Goal: Information Seeking & Learning: Find specific fact

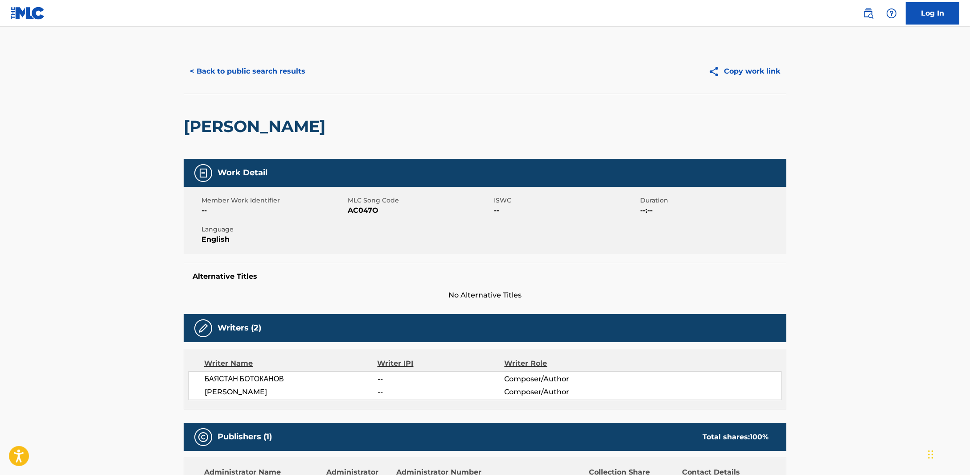
click at [225, 78] on button "< Back to public search results" at bounding box center [248, 71] width 128 height 22
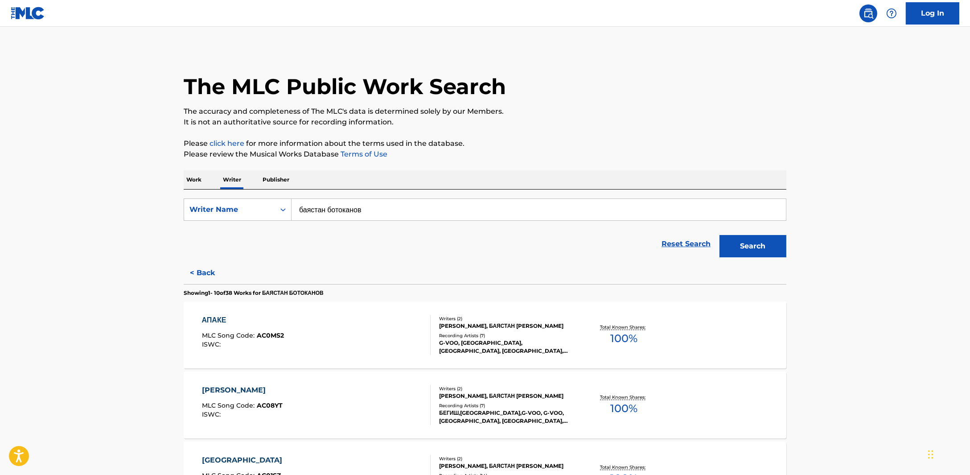
drag, startPoint x: 387, startPoint y: 211, endPoint x: 253, endPoint y: 222, distance: 134.2
click at [268, 219] on div "SearchWithCriteriaec0e00ae-4281-4274-a8f6-328671f923cd Writer Name [PERSON_NAME]" at bounding box center [485, 209] width 603 height 22
type input "k"
type input "б"
type input "[PERSON_NAME]"
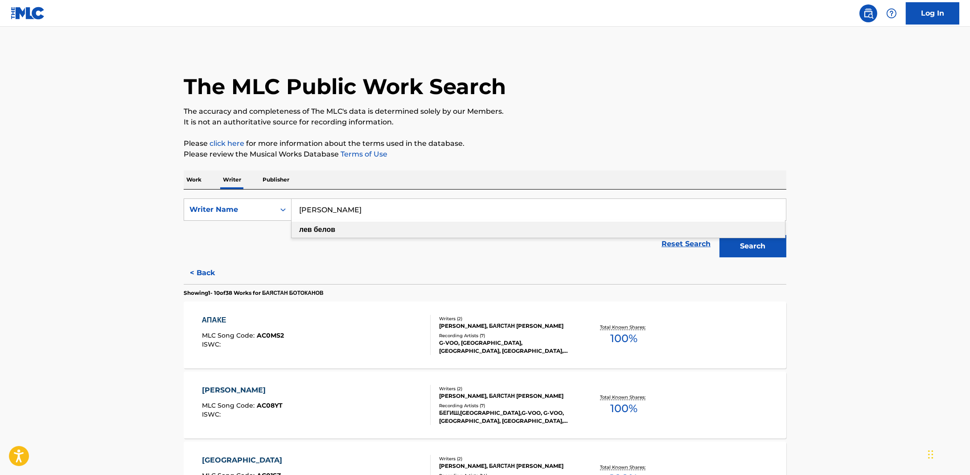
click at [335, 230] on strong "белов" at bounding box center [324, 229] width 21 height 8
drag, startPoint x: 343, startPoint y: 215, endPoint x: 296, endPoint y: 211, distance: 46.5
click at [296, 211] on input "[PERSON_NAME]" at bounding box center [539, 209] width 494 height 21
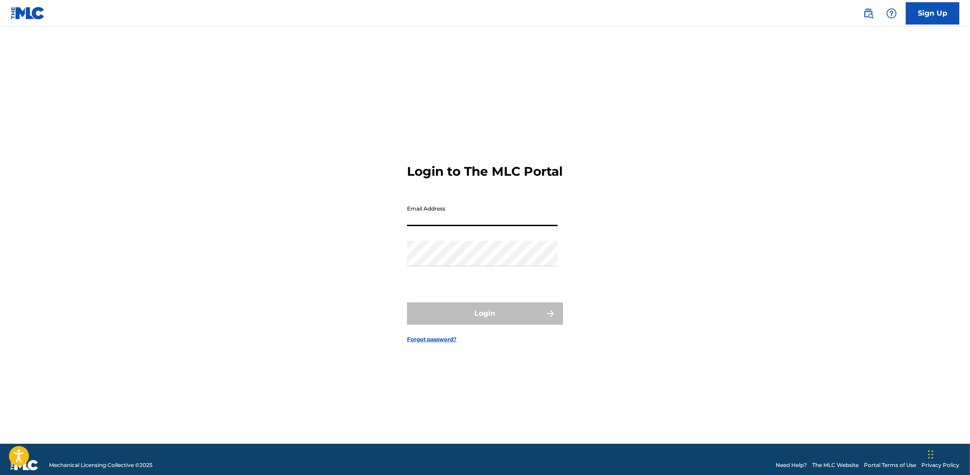
click at [438, 220] on input "Email Address" at bounding box center [482, 213] width 151 height 25
click at [868, 16] on img at bounding box center [868, 13] width 11 height 11
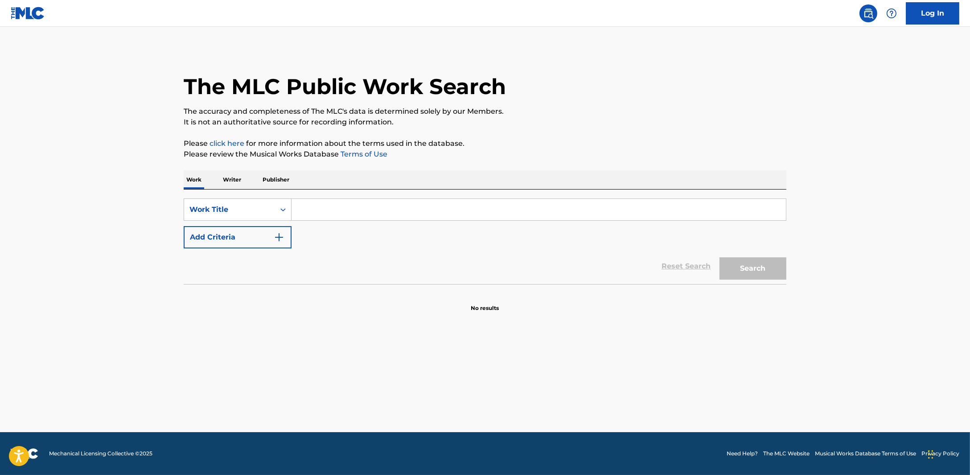
click at [233, 183] on p "Writer" at bounding box center [232, 179] width 24 height 19
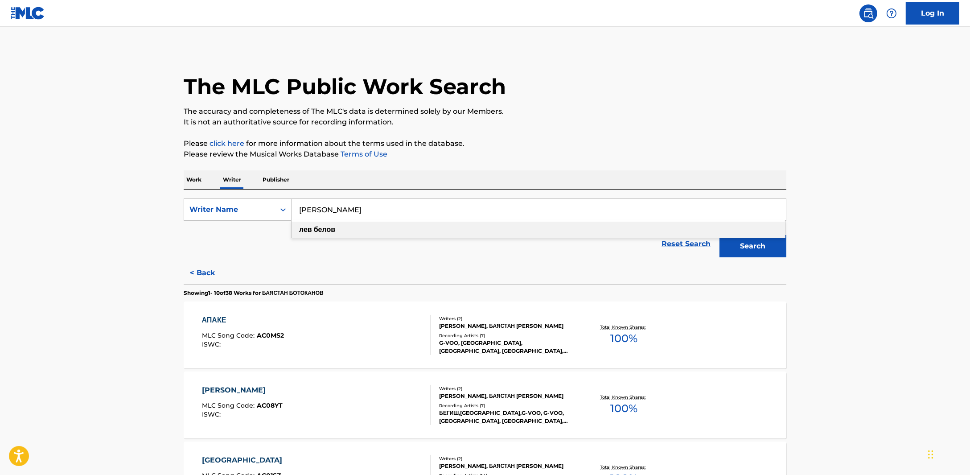
drag, startPoint x: 338, startPoint y: 213, endPoint x: 301, endPoint y: 201, distance: 38.8
click at [301, 201] on input "[PERSON_NAME]" at bounding box center [539, 209] width 494 height 21
click at [361, 231] on span "ботоканов" at bounding box center [344, 229] width 34 height 8
type input "баястан ботоканов"
click at [742, 243] on button "Search" at bounding box center [753, 246] width 67 height 22
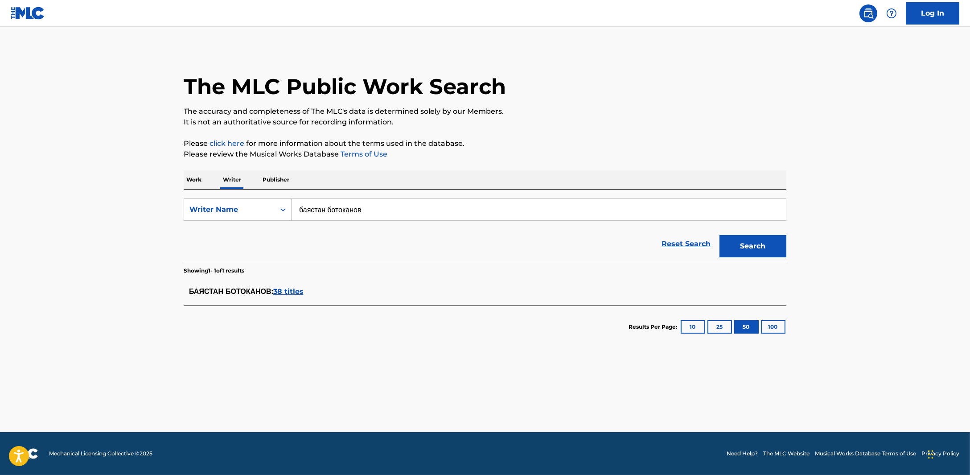
click at [289, 294] on span "38 titles" at bounding box center [288, 291] width 30 height 8
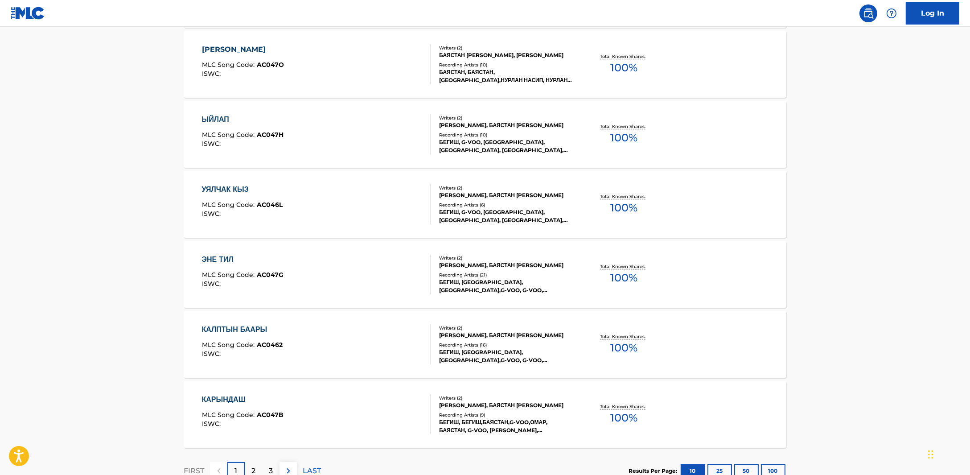
scroll to position [613, 0]
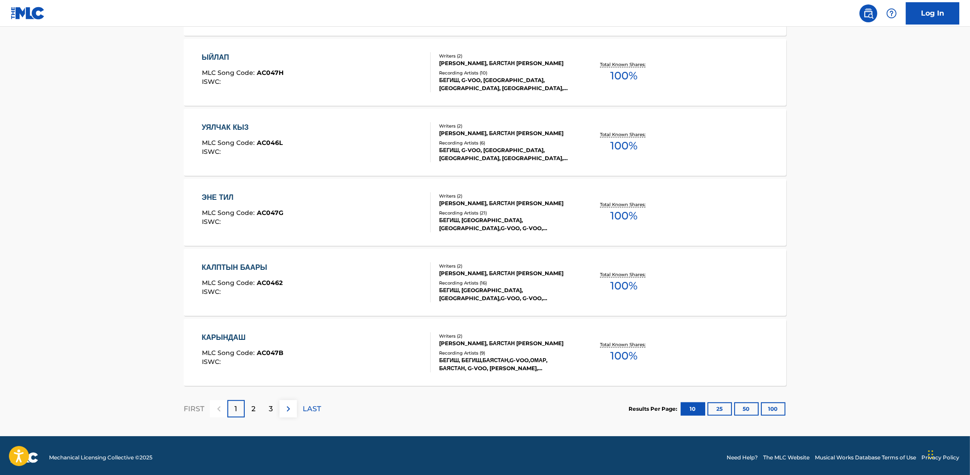
click at [770, 410] on button "100" at bounding box center [773, 408] width 25 height 13
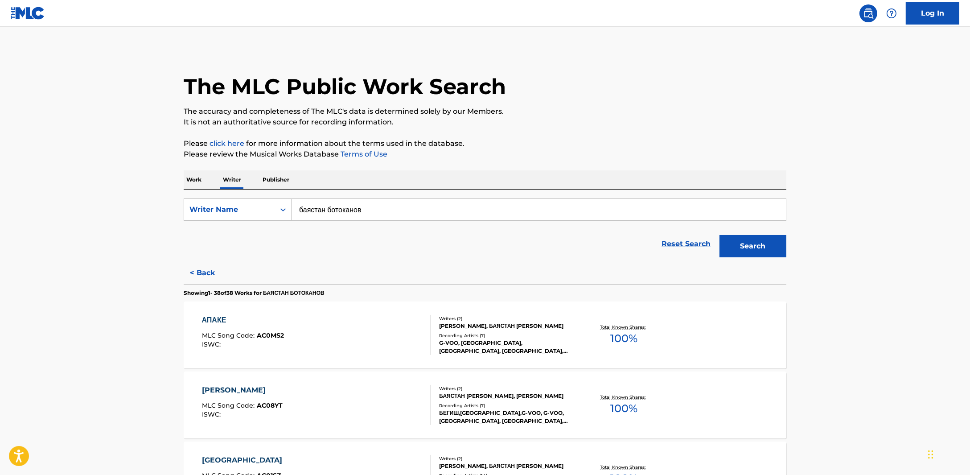
scroll to position [362, 0]
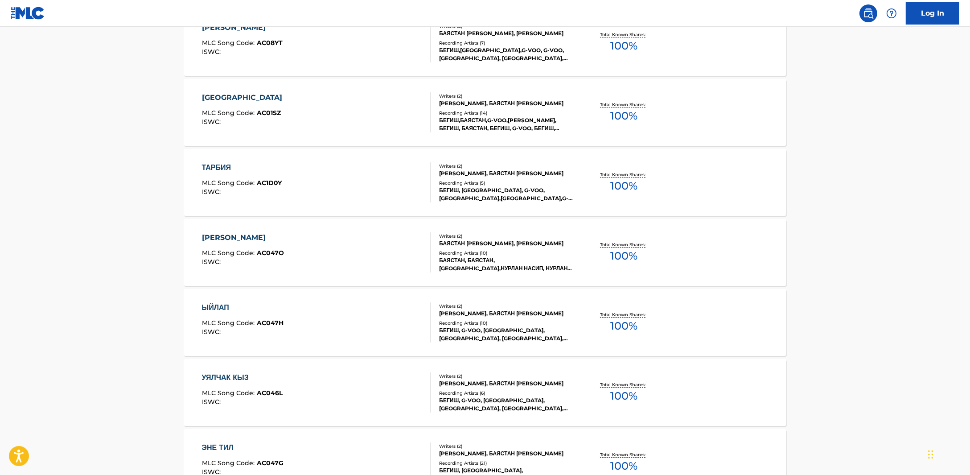
click at [279, 232] on div "[PERSON_NAME]" at bounding box center [243, 237] width 82 height 11
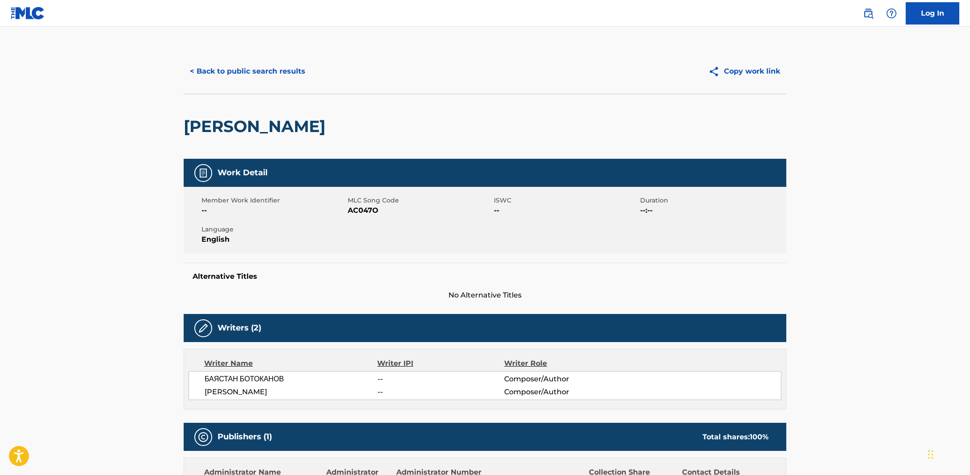
click at [299, 67] on button "< Back to public search results" at bounding box center [248, 71] width 128 height 22
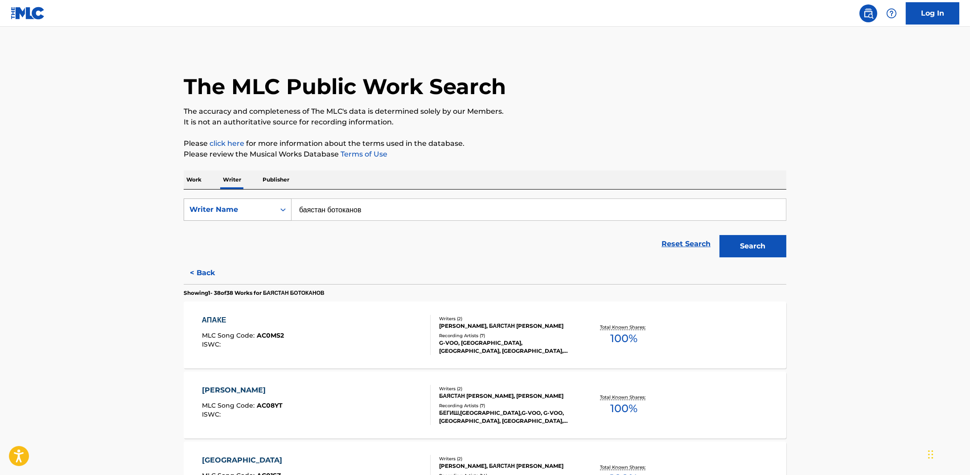
drag, startPoint x: 383, startPoint y: 216, endPoint x: 234, endPoint y: 209, distance: 149.9
click at [234, 209] on div "SearchWithCriteriaec0e00ae-4281-4274-a8f6-328671f923cd Writer Name [PERSON_NAME]" at bounding box center [485, 209] width 603 height 22
type input "[PERSON_NAME]"
click at [771, 251] on button "Search" at bounding box center [753, 246] width 67 height 22
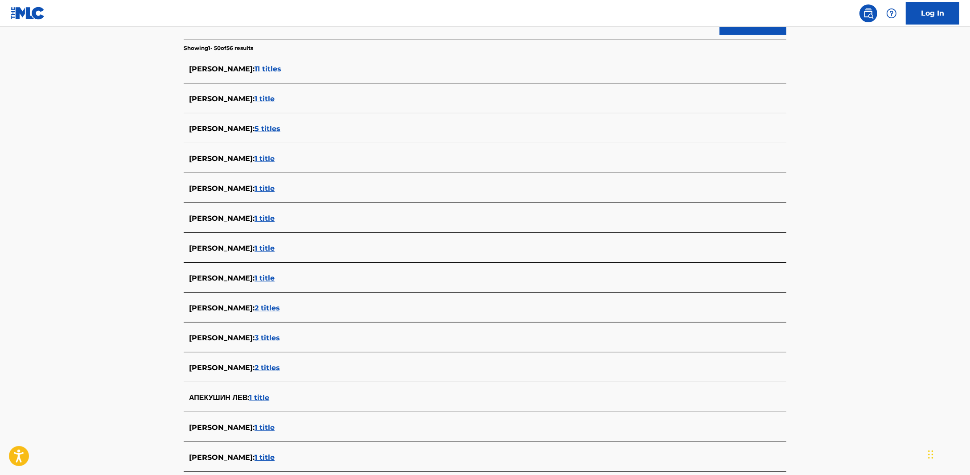
scroll to position [390, 0]
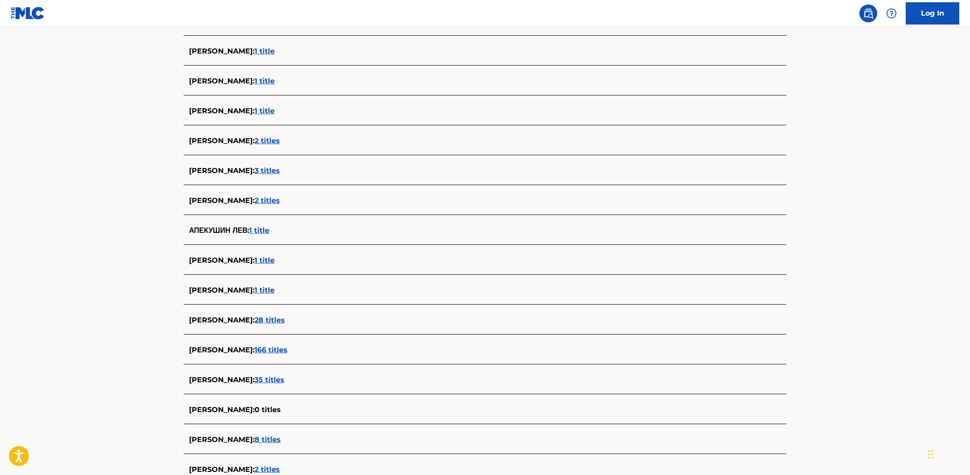
click at [255, 346] on span "166 titles" at bounding box center [271, 350] width 33 height 8
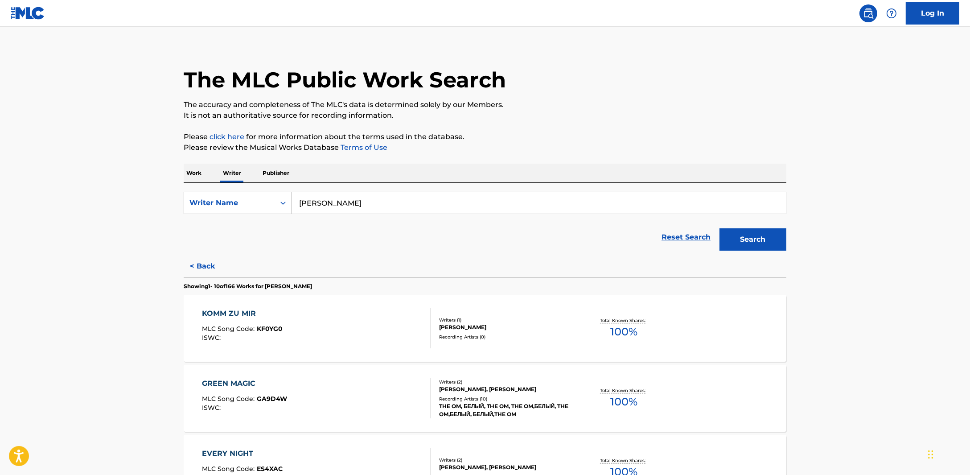
scroll to position [4, 0]
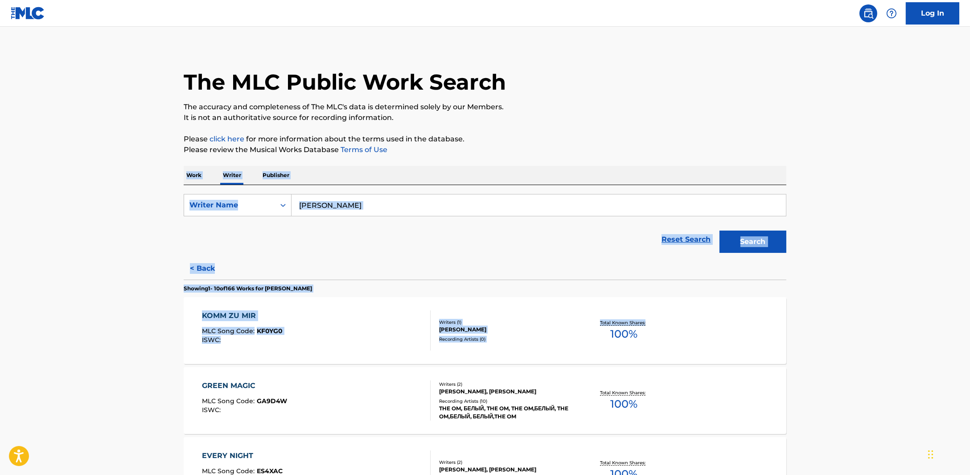
drag, startPoint x: 968, startPoint y: 148, endPoint x: 972, endPoint y: 324, distance: 176.1
click at [970, 324] on html "Accessibility Screen-Reader Guide, Feedback, and Issue Reporting | New window L…" at bounding box center [485, 233] width 970 height 475
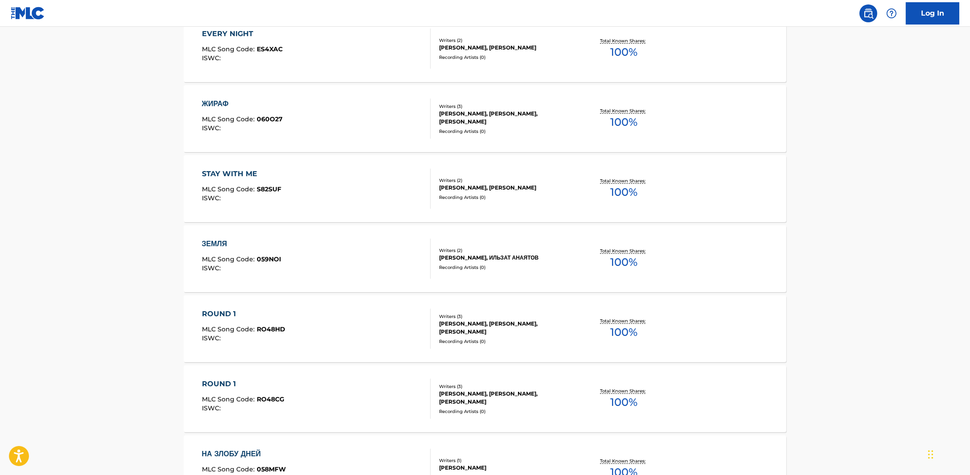
scroll to position [616, 0]
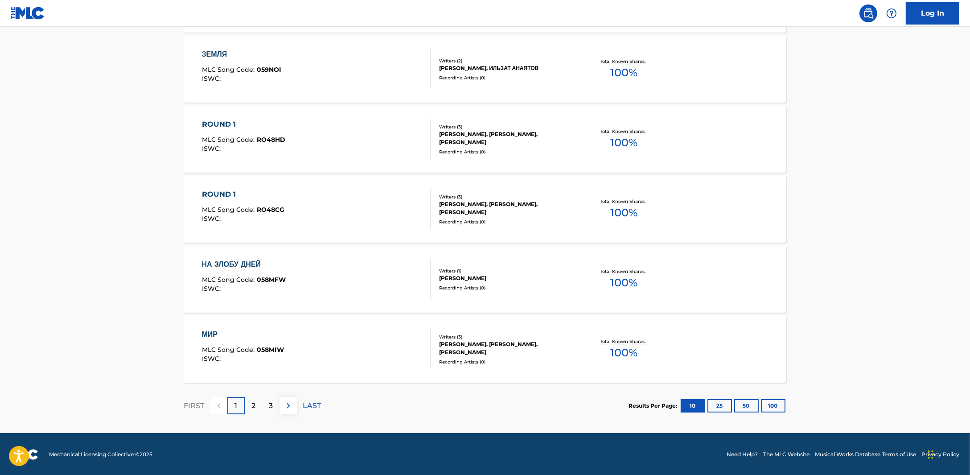
click at [779, 410] on button "100" at bounding box center [773, 405] width 25 height 13
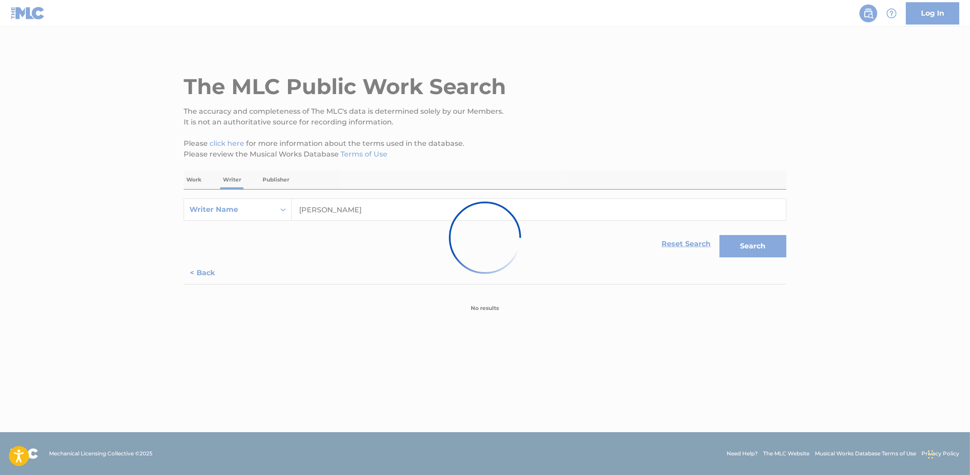
scroll to position [0, 0]
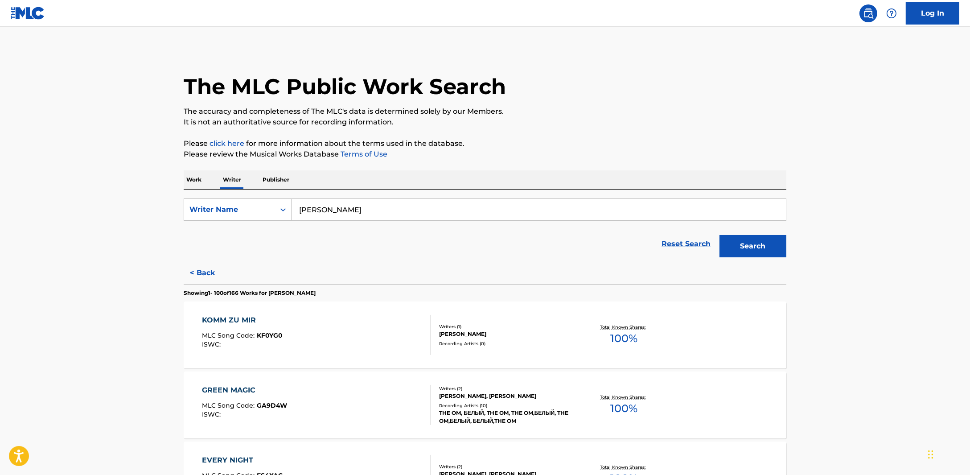
click at [373, 398] on div "GREEN MAGIC MLC Song Code : GA9D4W ISWC :" at bounding box center [316, 405] width 229 height 40
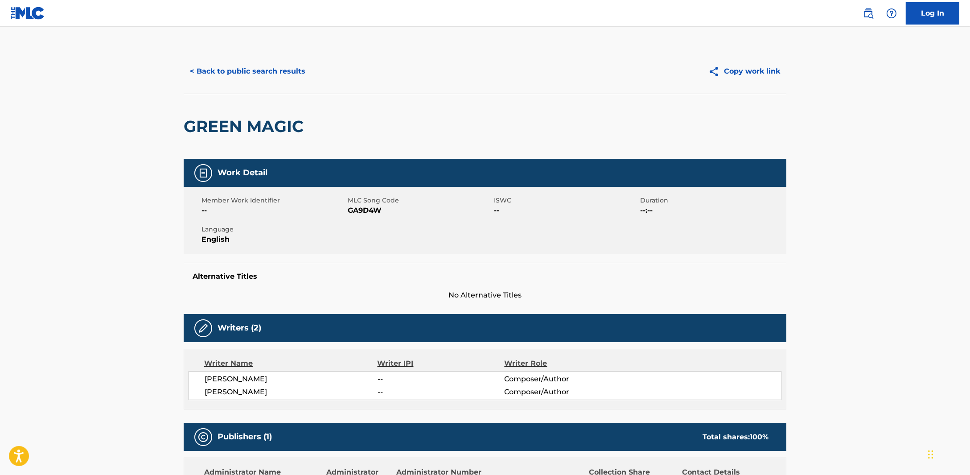
click at [292, 81] on button "< Back to public search results" at bounding box center [248, 71] width 128 height 22
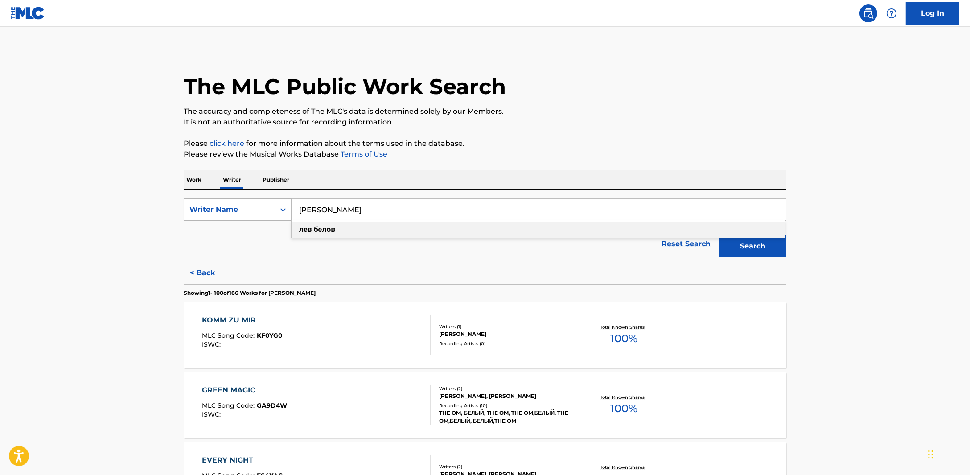
drag, startPoint x: 348, startPoint y: 216, endPoint x: 195, endPoint y: 220, distance: 153.0
click at [195, 220] on div "SearchWithCriteriaec0e00ae-4281-4274-a8f6-328671f923cd Writer Name [PERSON_NAME…" at bounding box center [485, 209] width 603 height 22
type input "[PERSON_NAME]"
click at [763, 255] on button "Search" at bounding box center [753, 246] width 67 height 22
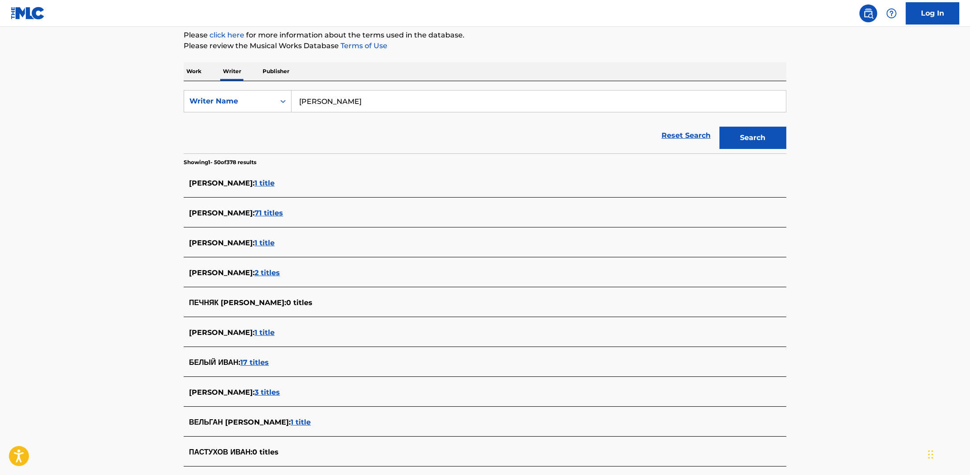
scroll to position [111, 0]
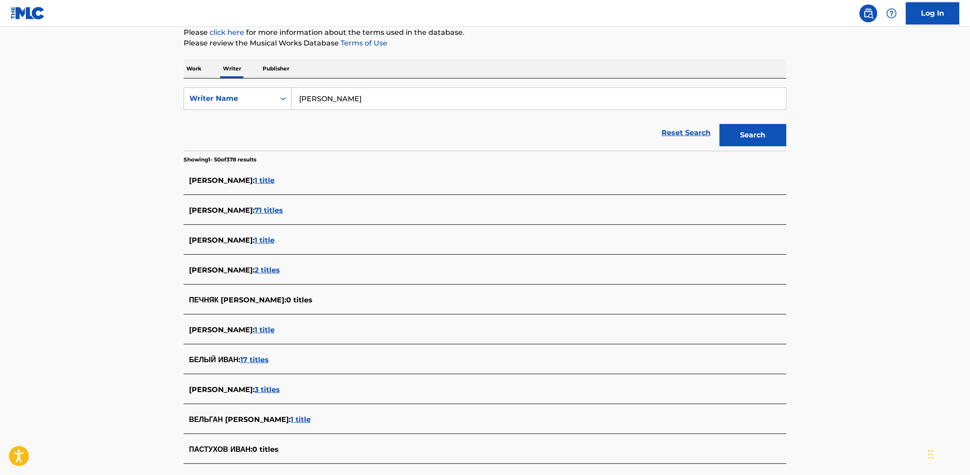
click at [275, 181] on span "1 title" at bounding box center [265, 180] width 20 height 8
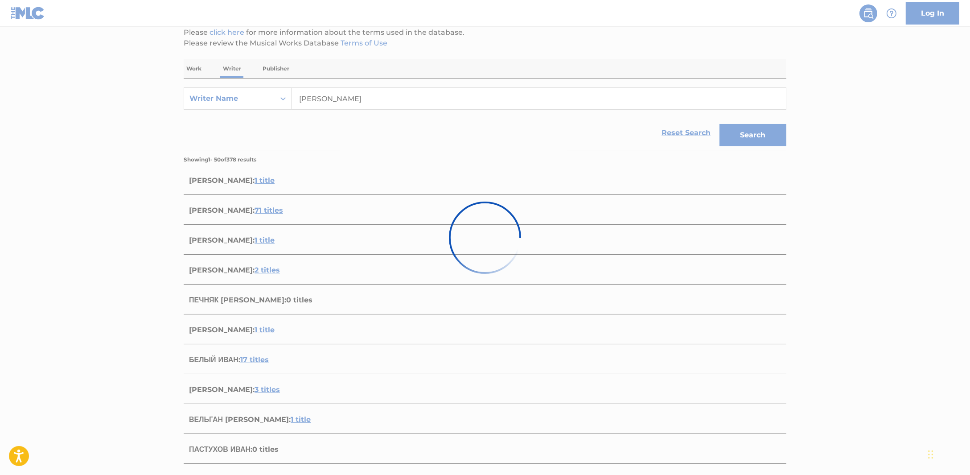
scroll to position [0, 0]
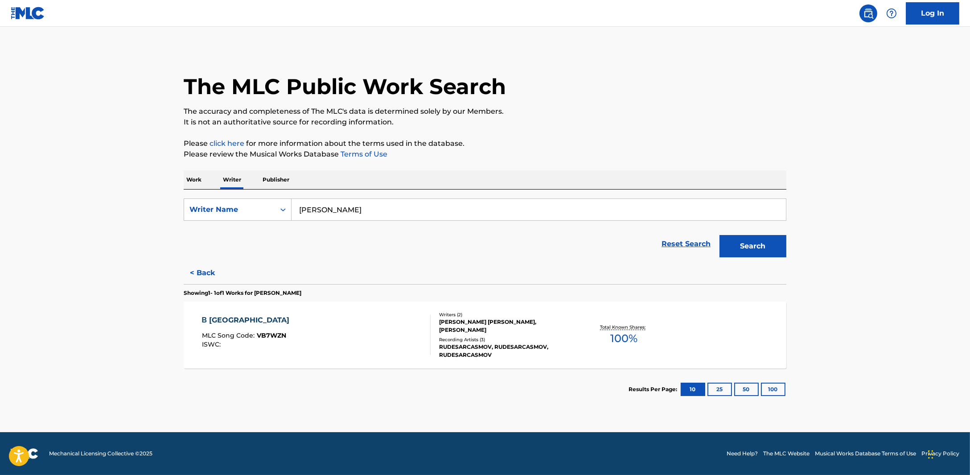
click at [190, 271] on button "< Back" at bounding box center [210, 273] width 53 height 22
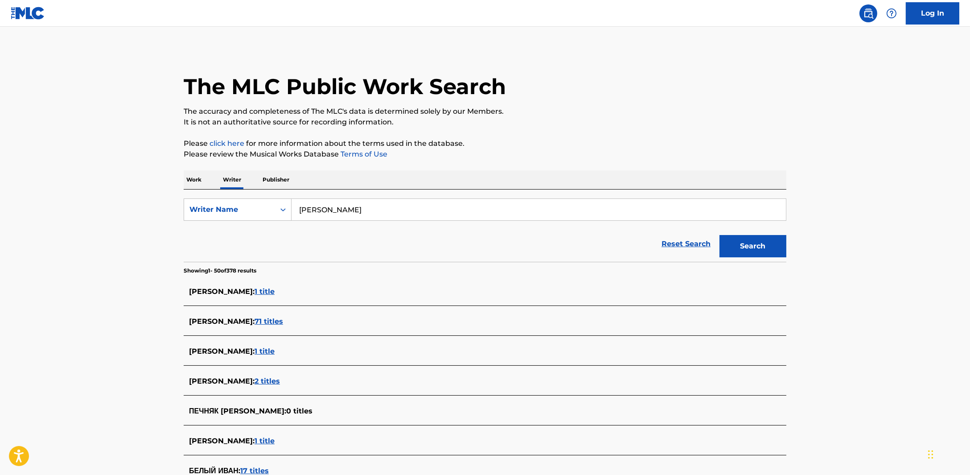
click at [263, 321] on span "71 titles" at bounding box center [269, 321] width 29 height 8
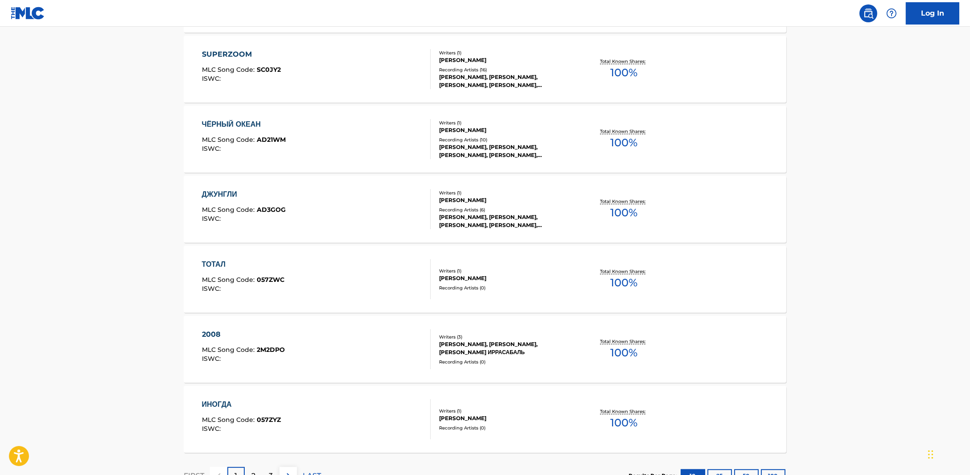
scroll to position [616, 0]
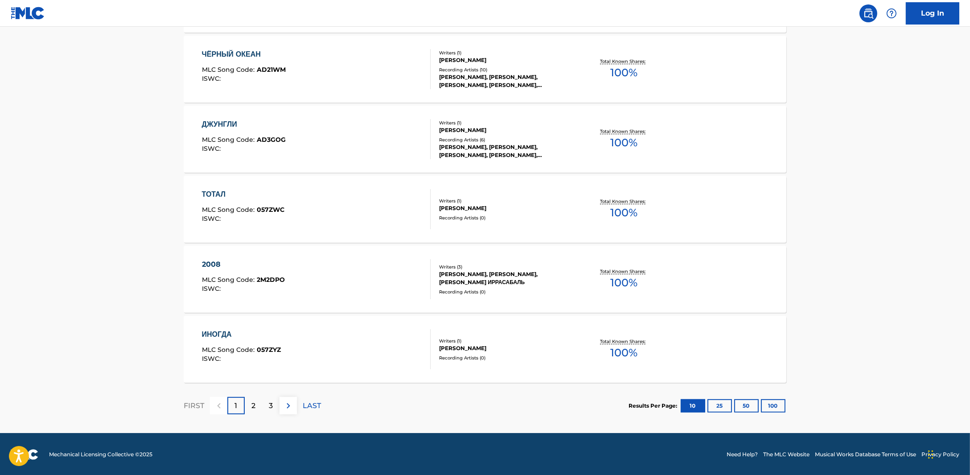
click at [774, 417] on div "Results Per Page: 10 25 50 100" at bounding box center [708, 406] width 158 height 42
click at [774, 411] on button "100" at bounding box center [773, 405] width 25 height 13
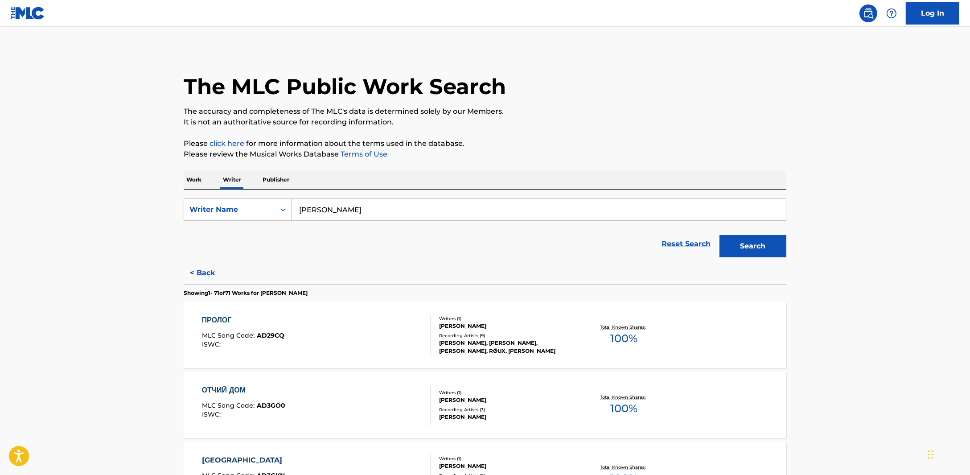
scroll to position [432, 0]
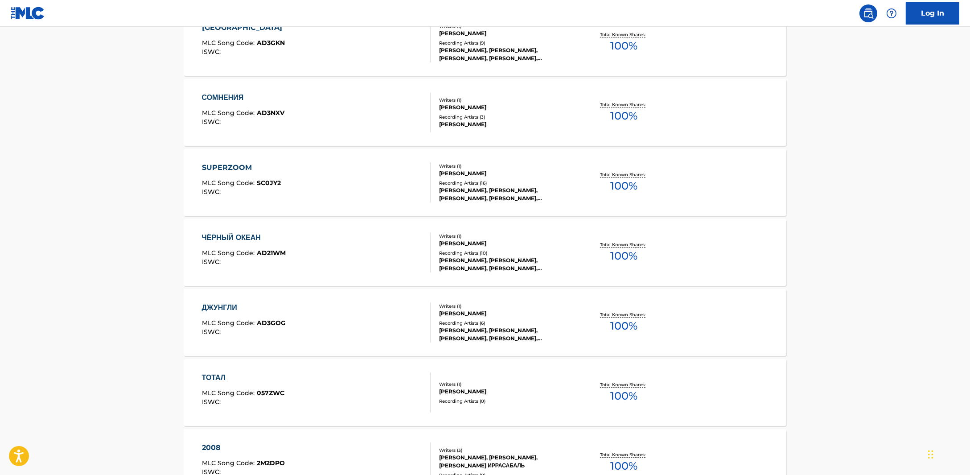
click at [406, 258] on div "ЧЁРНЫЙ ОКЕАН MLC Song Code : AD21WM ISWC :" at bounding box center [316, 252] width 229 height 40
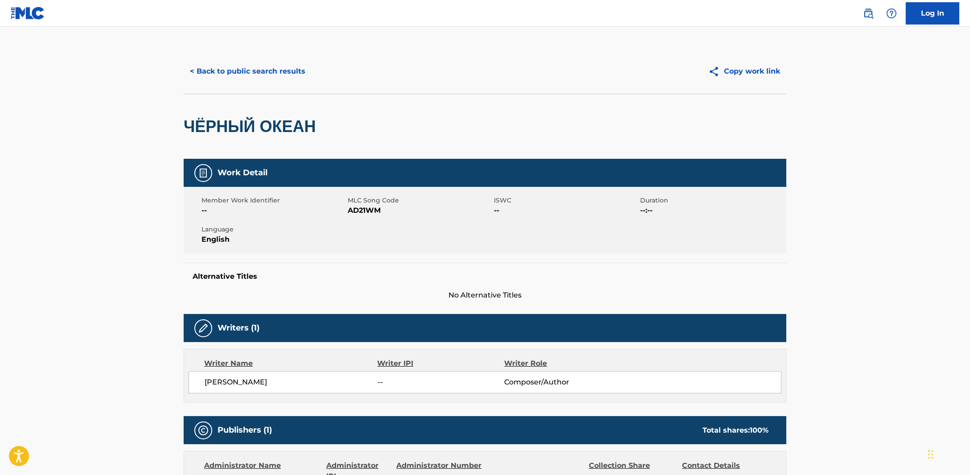
click at [207, 74] on button "< Back to public search results" at bounding box center [248, 71] width 128 height 22
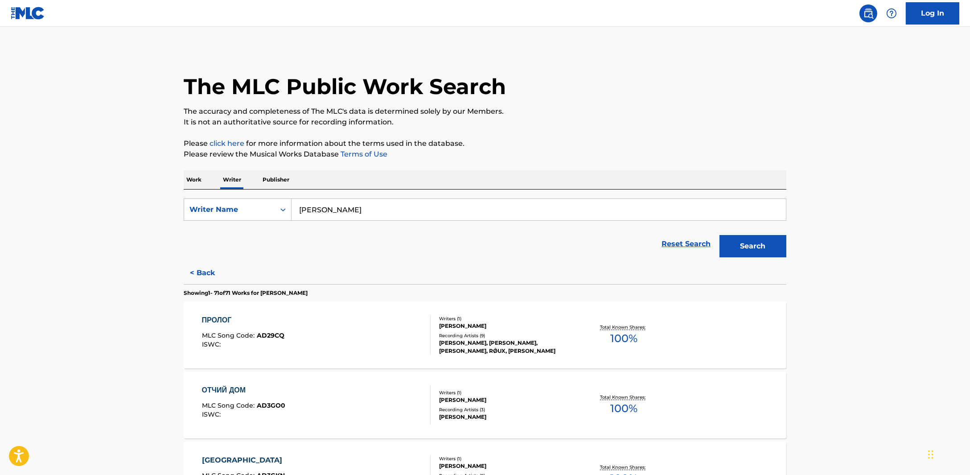
drag, startPoint x: 358, startPoint y: 209, endPoint x: 233, endPoint y: 193, distance: 125.4
click at [233, 193] on div "SearchWithCriteriaec0e00ae-4281-4274-a8f6-328671f923cd Writer Name [PERSON_NAME…" at bounding box center [485, 225] width 603 height 72
type input "[PERSON_NAME]"
click at [779, 250] on button "Search" at bounding box center [753, 246] width 67 height 22
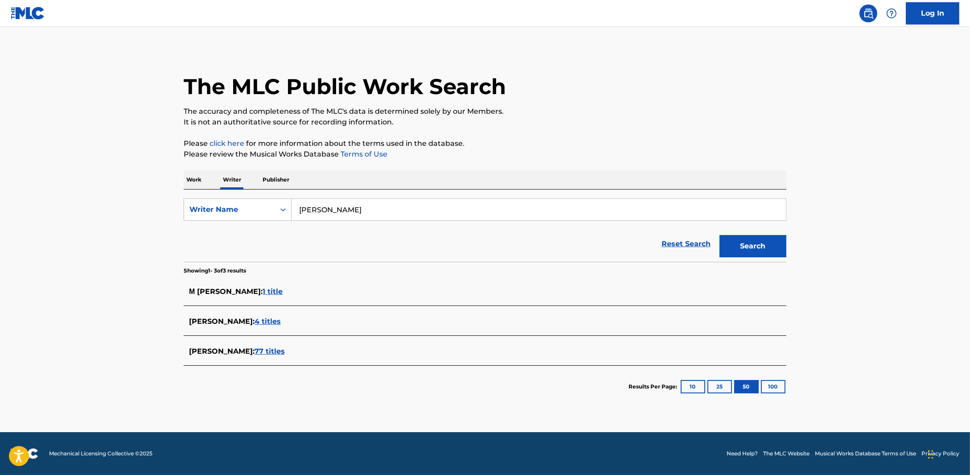
click at [268, 319] on span "4 titles" at bounding box center [268, 321] width 26 height 8
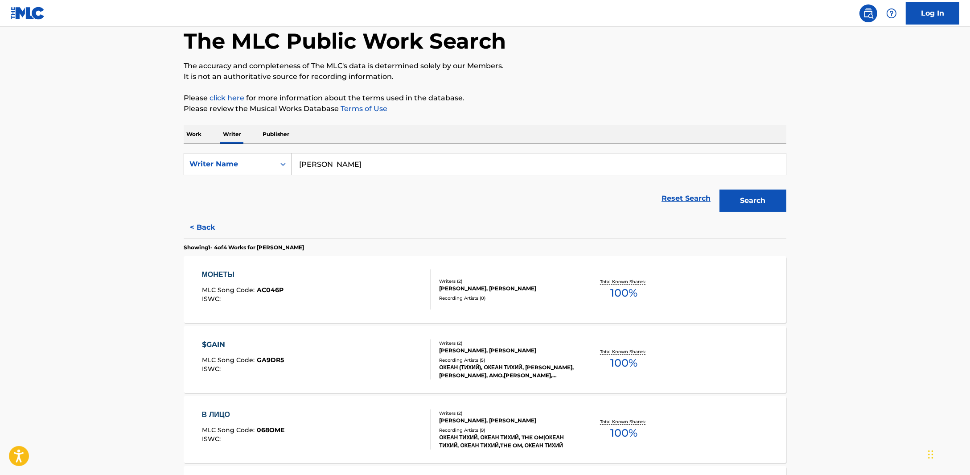
scroll to position [111, 0]
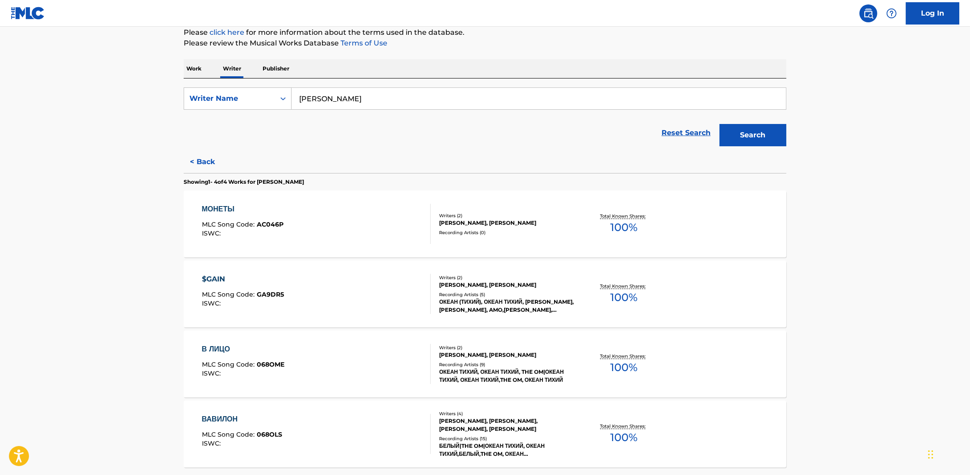
click at [227, 272] on div "$GAIN MLC Song Code : GA9DR5 ISWC : Writers ( 2 ) [PERSON_NAME], [PERSON_NAME] …" at bounding box center [485, 293] width 603 height 67
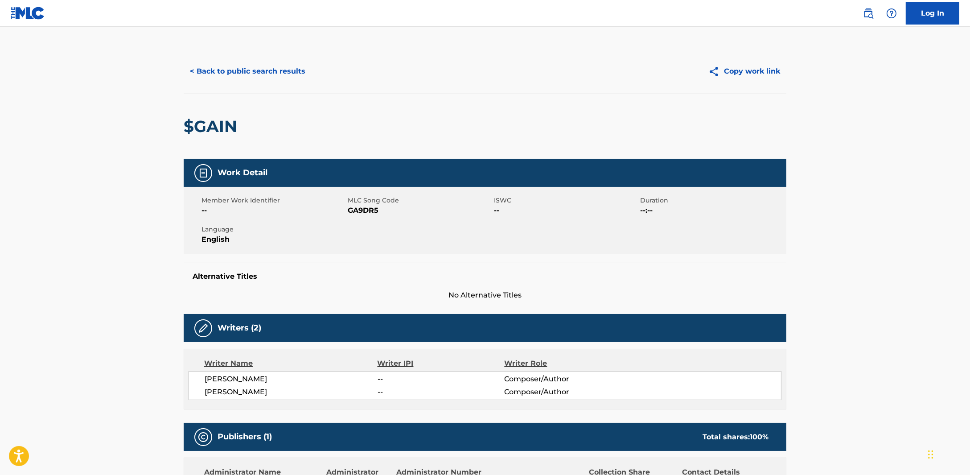
click at [265, 72] on button "< Back to public search results" at bounding box center [248, 71] width 128 height 22
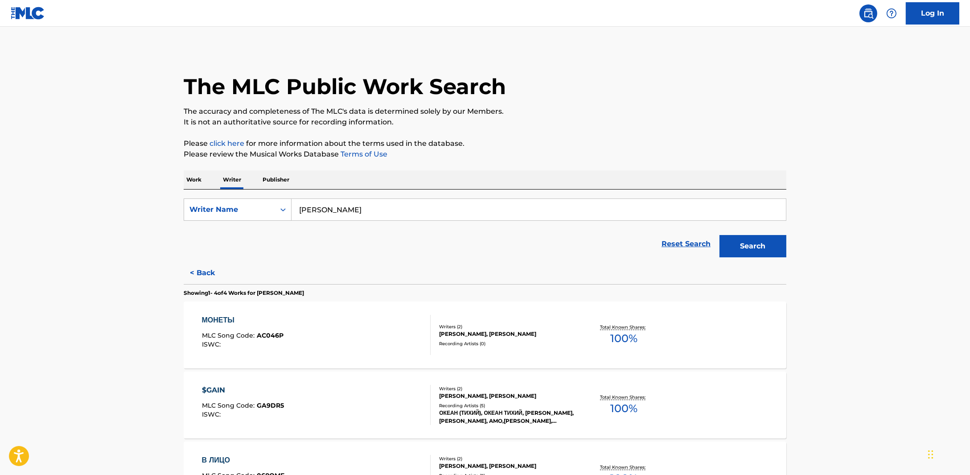
drag, startPoint x: 378, startPoint y: 211, endPoint x: 191, endPoint y: 186, distance: 188.1
click at [189, 199] on div "SearchWithCriteriaec0e00ae-4281-4274-a8f6-328671f923cd Writer Name [PERSON_NAME]" at bounding box center [485, 209] width 603 height 22
paste input "[PERSON_NAME]"
click at [722, 247] on button "Search" at bounding box center [753, 246] width 67 height 22
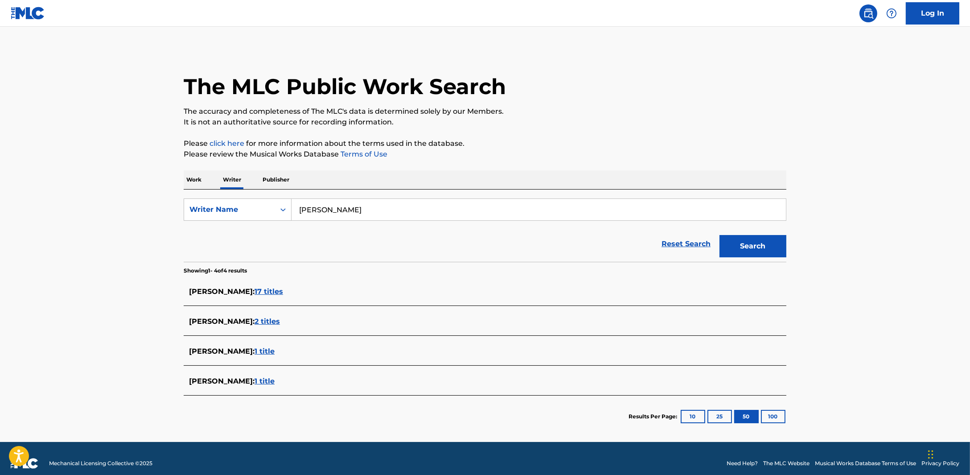
click at [280, 324] on span "2 titles" at bounding box center [267, 321] width 25 height 8
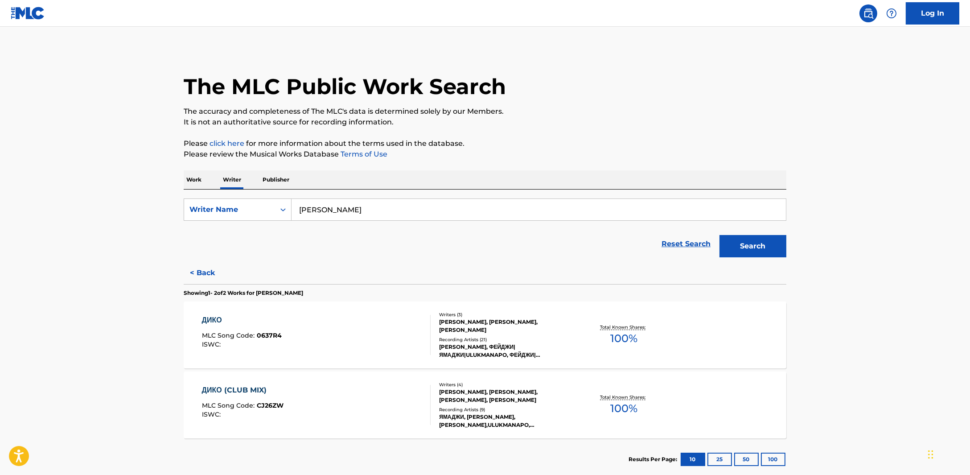
click at [205, 272] on button "< Back" at bounding box center [210, 273] width 53 height 22
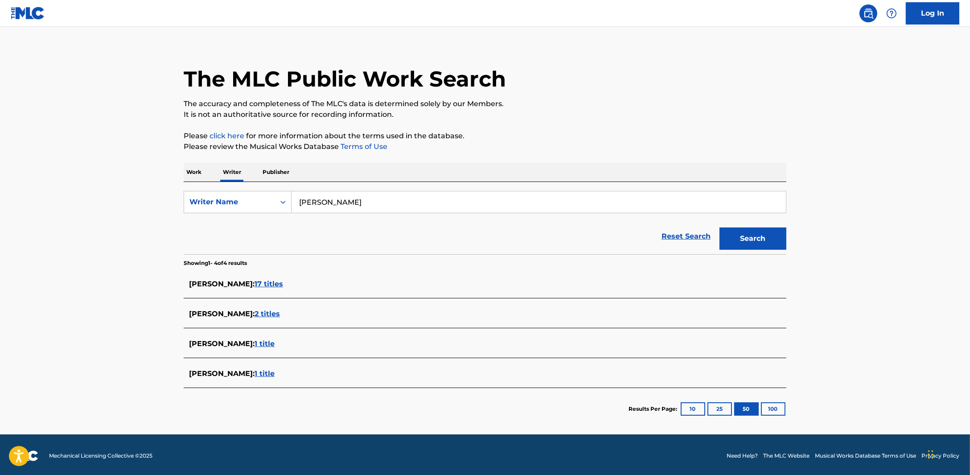
scroll to position [9, 0]
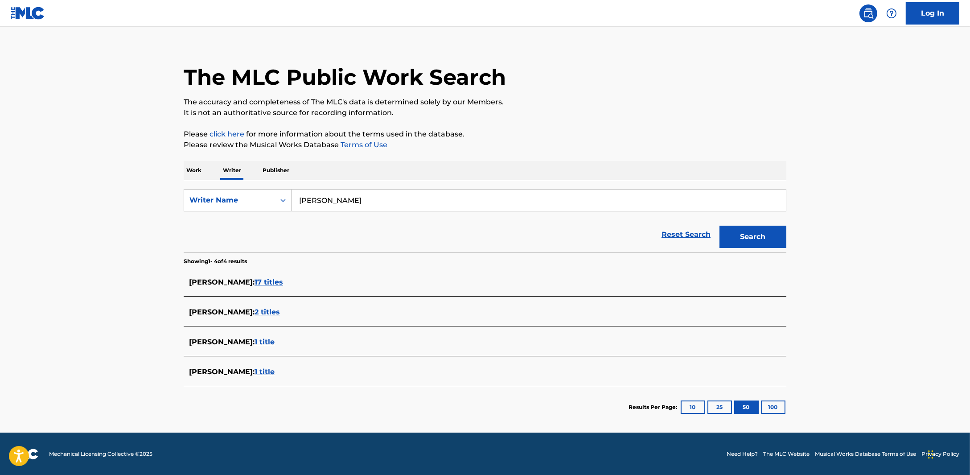
click at [275, 373] on span "1 title" at bounding box center [265, 371] width 20 height 8
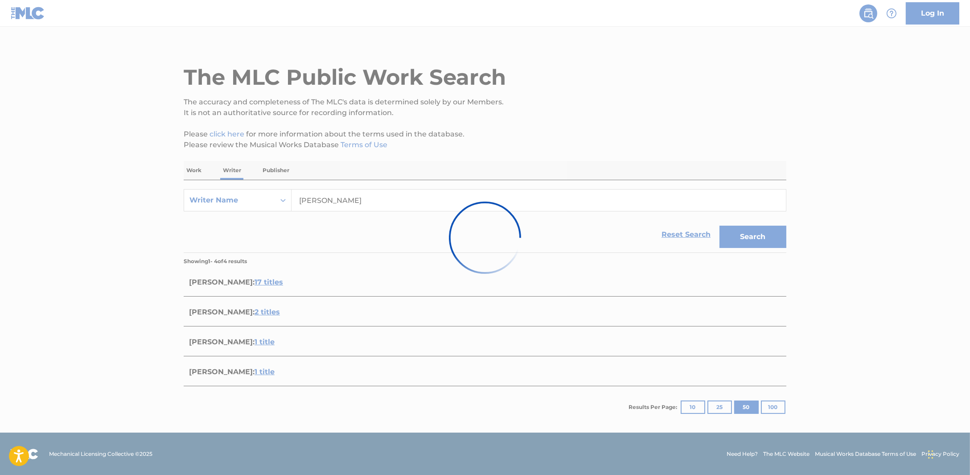
scroll to position [0, 0]
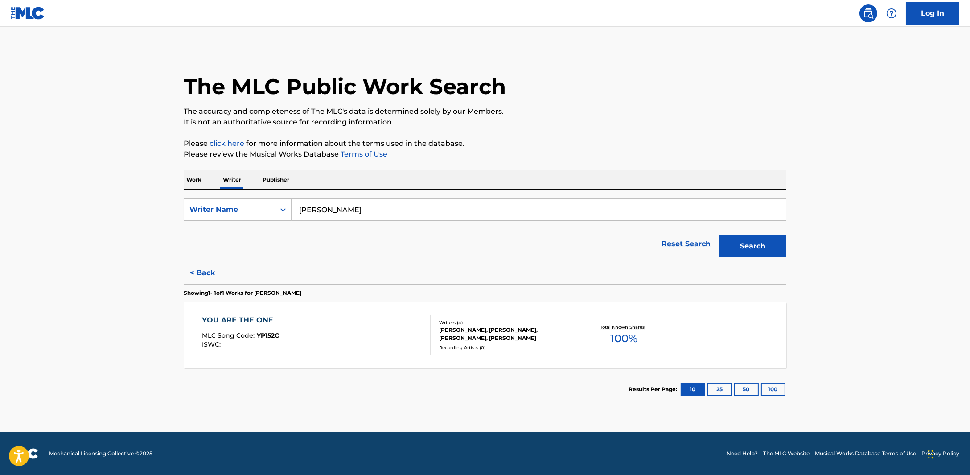
click at [202, 268] on button "< Back" at bounding box center [210, 273] width 53 height 22
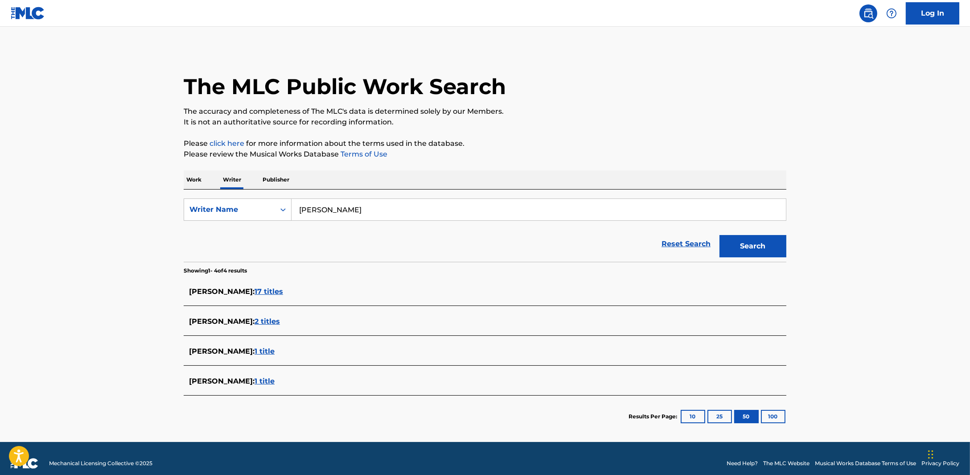
click at [378, 285] on div "[PERSON_NAME] : 17 titles" at bounding box center [485, 292] width 603 height 21
click at [283, 288] on span "17 titles" at bounding box center [269, 291] width 29 height 8
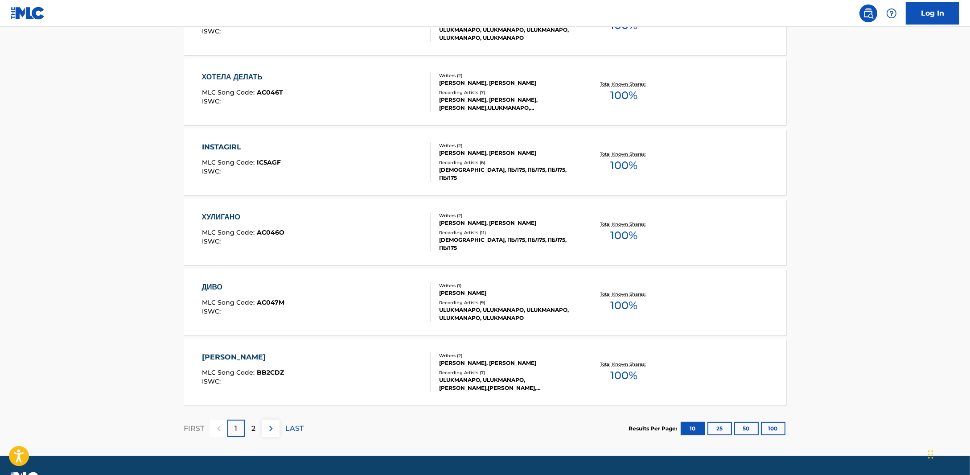
scroll to position [613, 0]
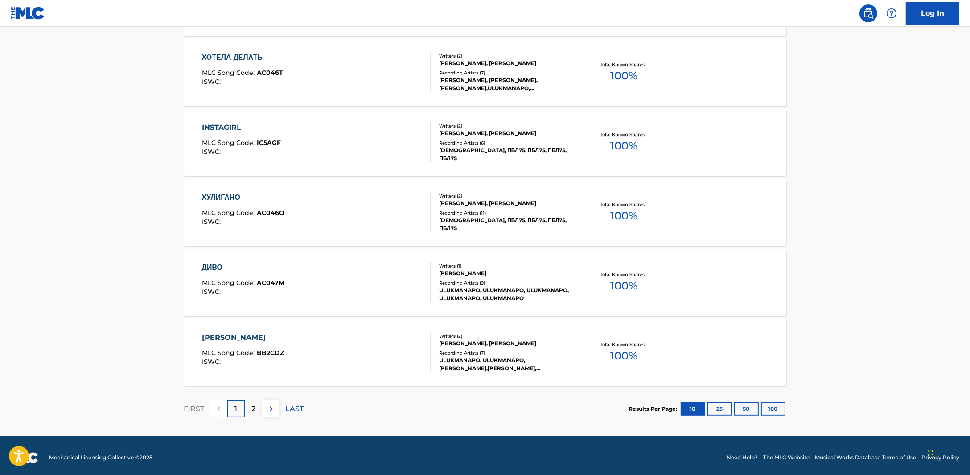
click at [726, 404] on button "25" at bounding box center [719, 408] width 25 height 13
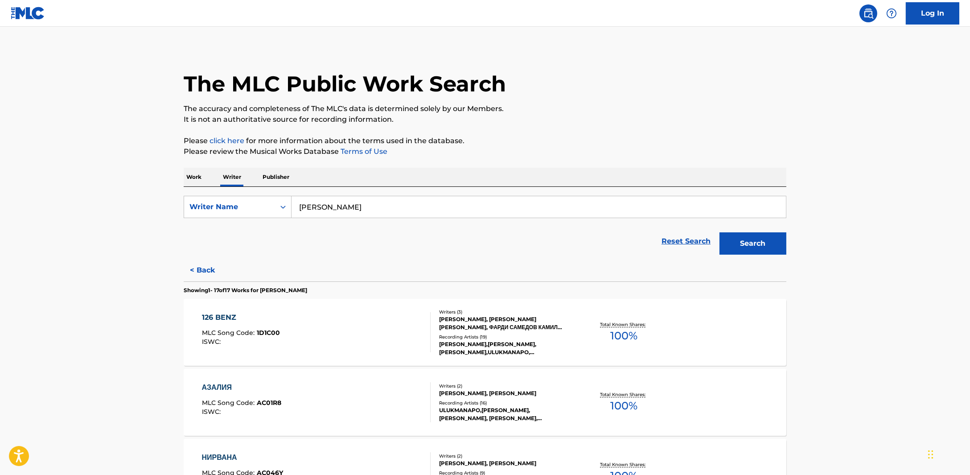
scroll to position [0, 0]
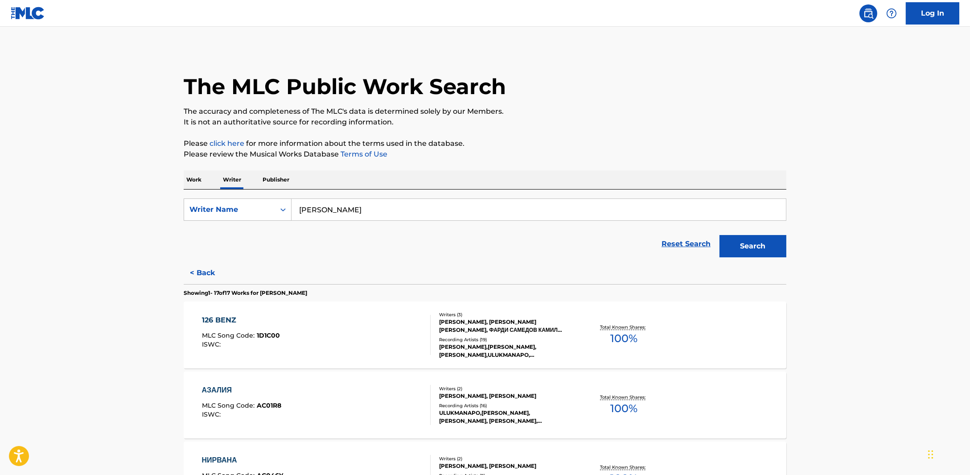
drag, startPoint x: 403, startPoint y: 207, endPoint x: 75, endPoint y: 165, distance: 330.8
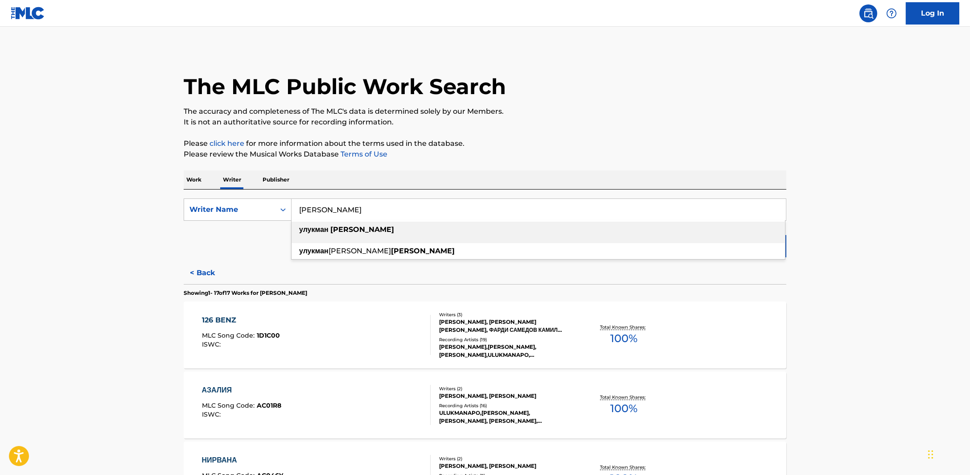
paste input "[PERSON_NAME]"
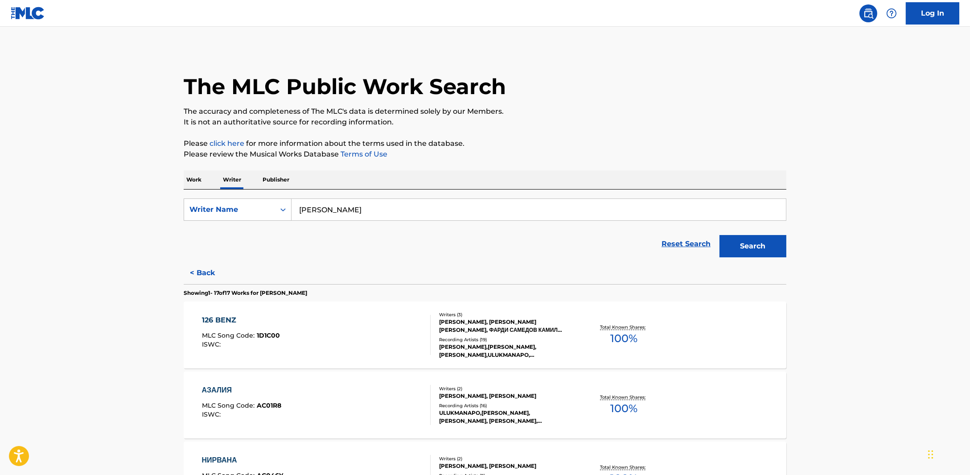
type input "[PERSON_NAME]"
click at [781, 243] on button "Search" at bounding box center [753, 246] width 67 height 22
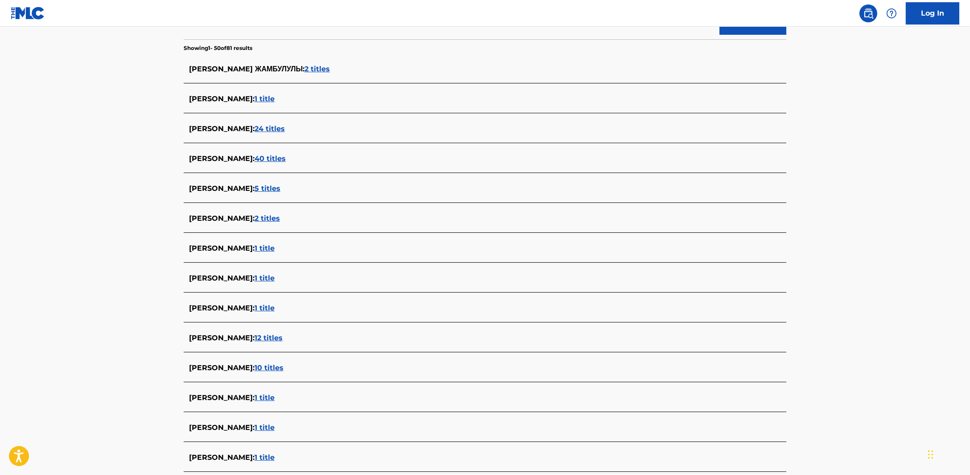
scroll to position [334, 0]
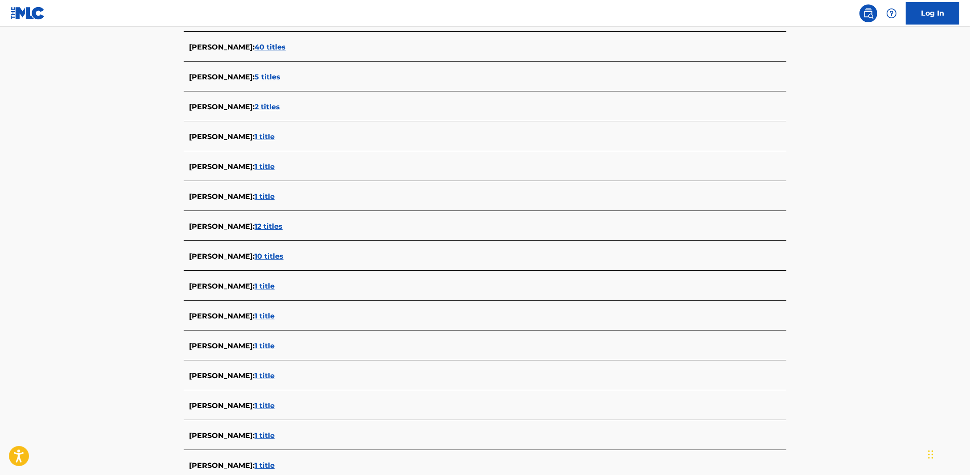
click at [284, 259] on span "10 titles" at bounding box center [269, 256] width 29 height 8
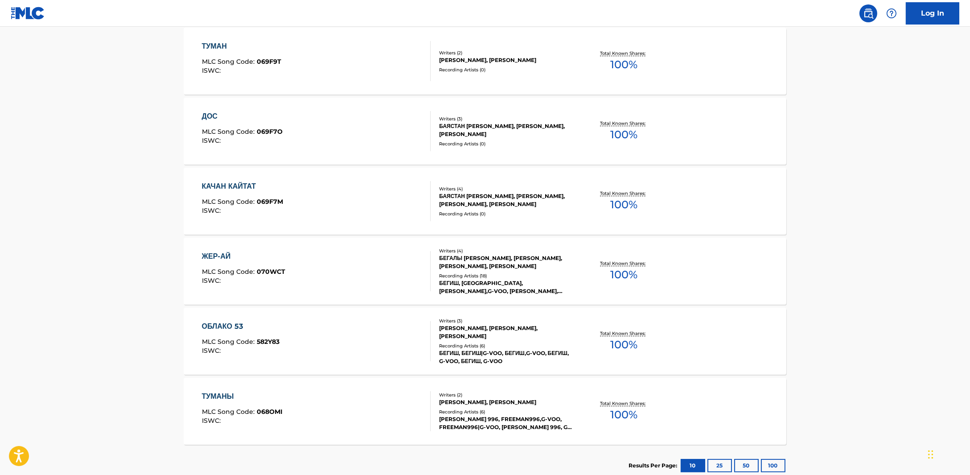
scroll to position [612, 0]
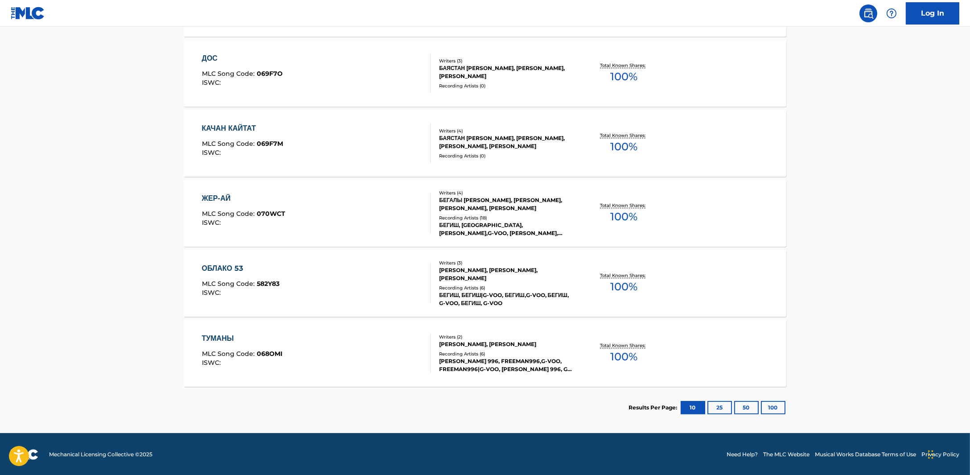
click at [713, 409] on button "25" at bounding box center [719, 407] width 25 height 13
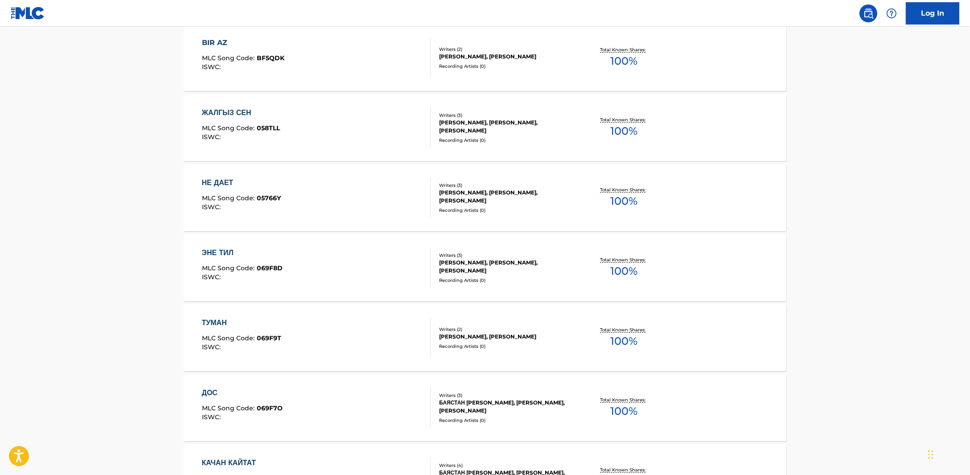
scroll to position [0, 0]
